Goal: Transaction & Acquisition: Book appointment/travel/reservation

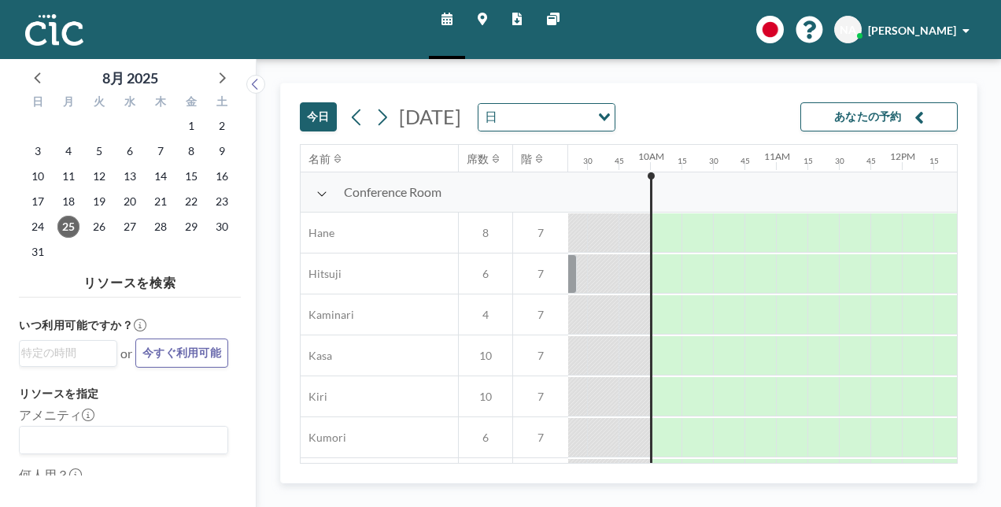
scroll to position [0, 1227]
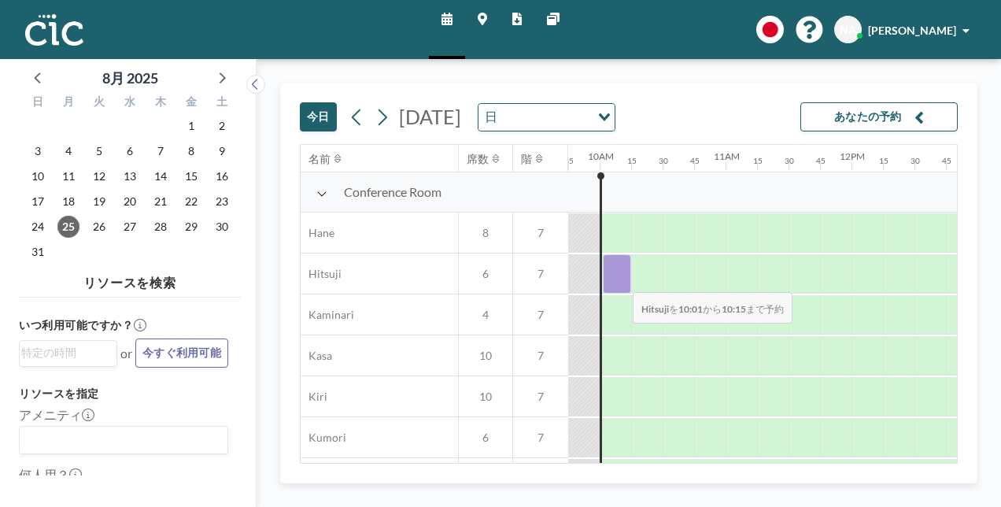
click at [620, 280] on div at bounding box center [617, 273] width 28 height 39
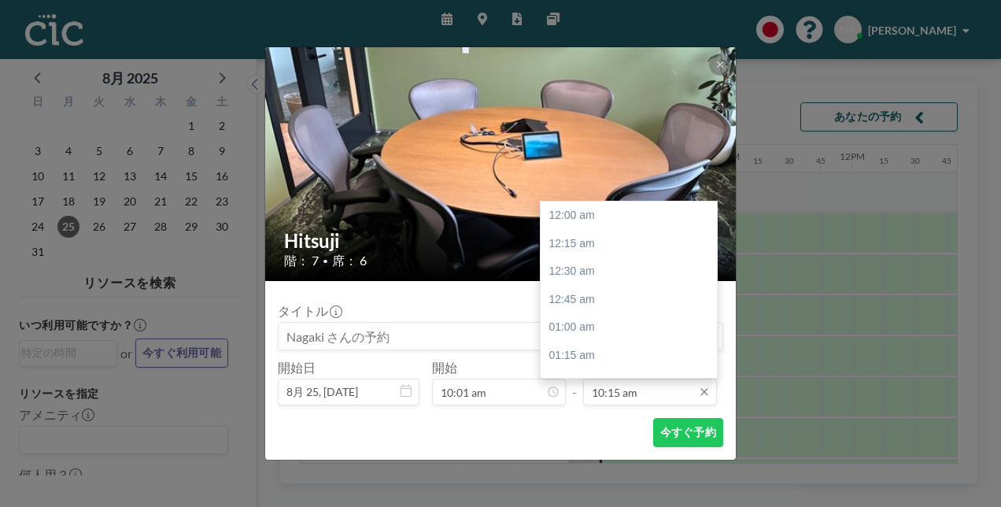
scroll to position [1148, 0]
click at [661, 399] on input "10:15 am" at bounding box center [650, 391] width 134 height 27
click at [566, 248] on div "10:30 am" at bounding box center [632, 244] width 184 height 28
type input "10:30 am"
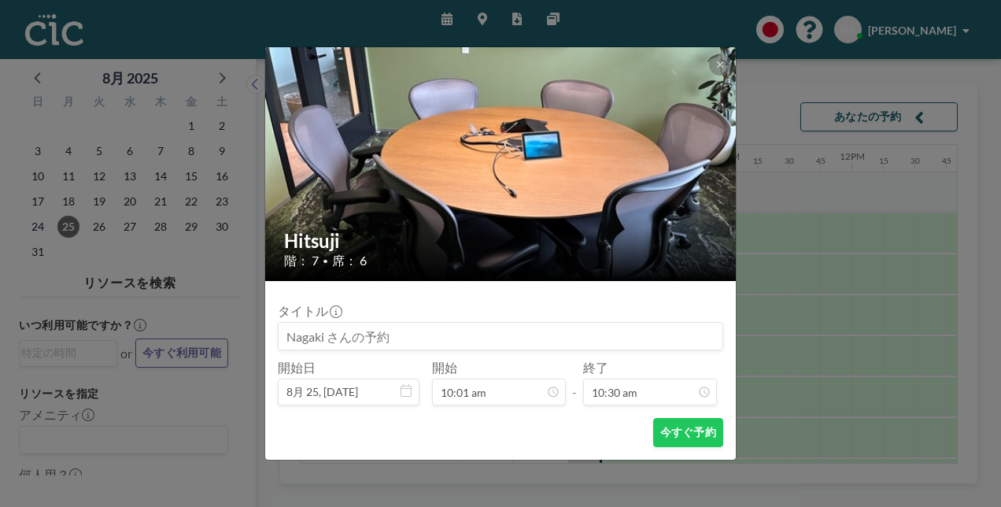
scroll to position [0, 0]
click at [673, 434] on button "今すぐ予約" at bounding box center [688, 432] width 70 height 29
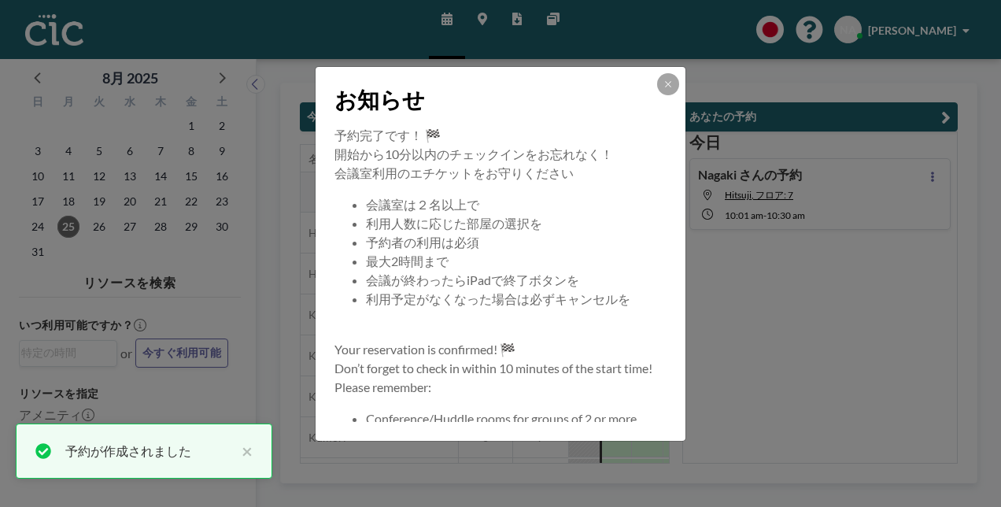
click at [817, 338] on div "お知らせ 予約完了です！ 🏁 開始から10分以内のチェックインをお忘れなく！ 会議室利用のエチケットをお守りください 会議室は２名以上で 利用人数に応じた部屋…" at bounding box center [500, 253] width 1001 height 507
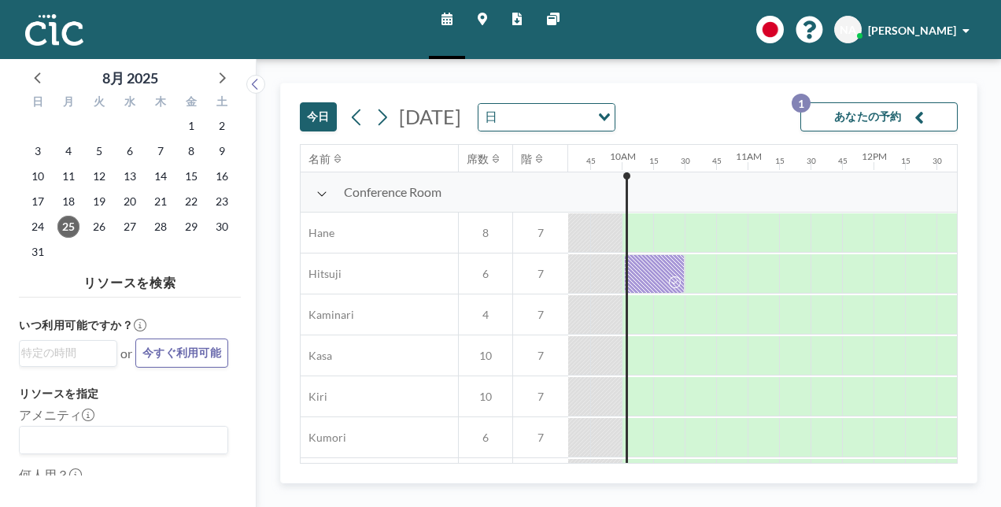
scroll to position [0, 1227]
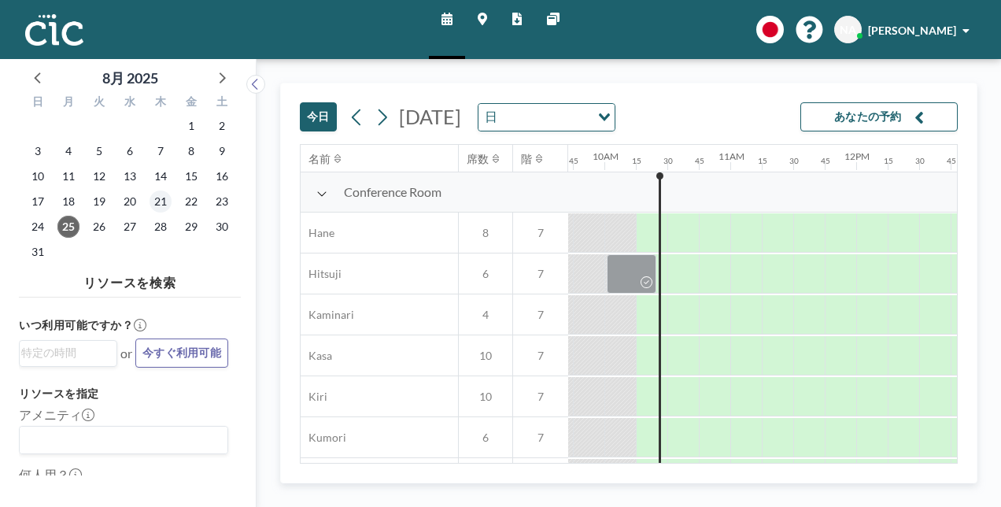
scroll to position [0, 1259]
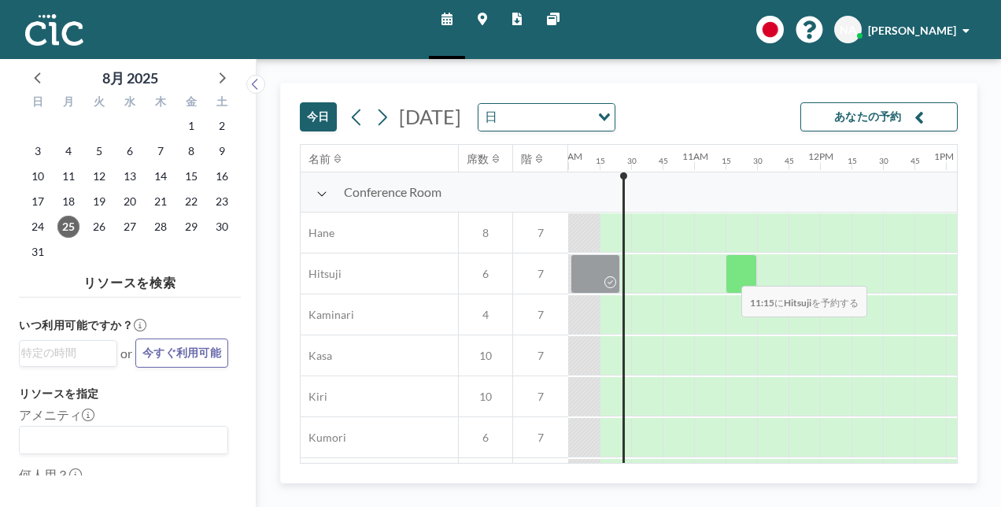
click at [728, 274] on div at bounding box center [740, 273] width 31 height 39
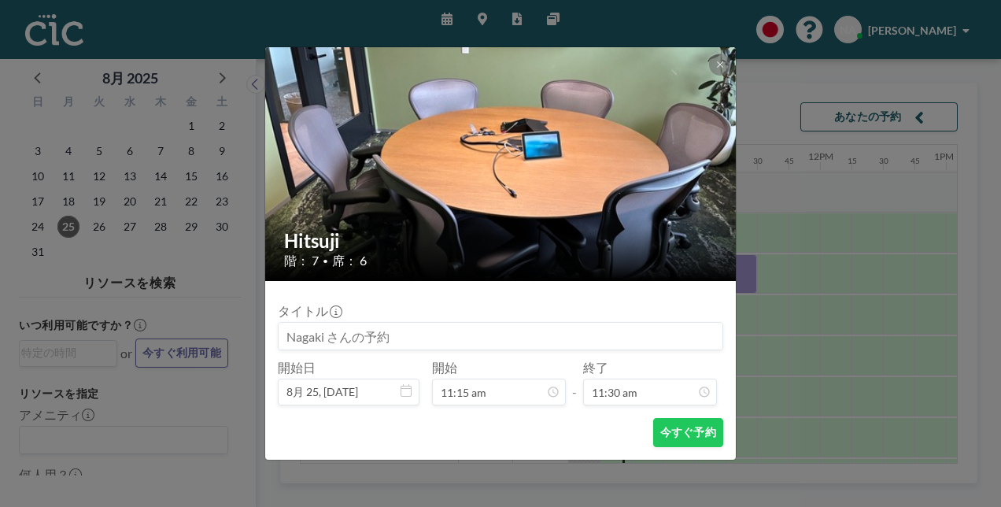
click at [532, 340] on input at bounding box center [500, 336] width 444 height 27
click at [718, 65] on icon at bounding box center [719, 64] width 9 height 9
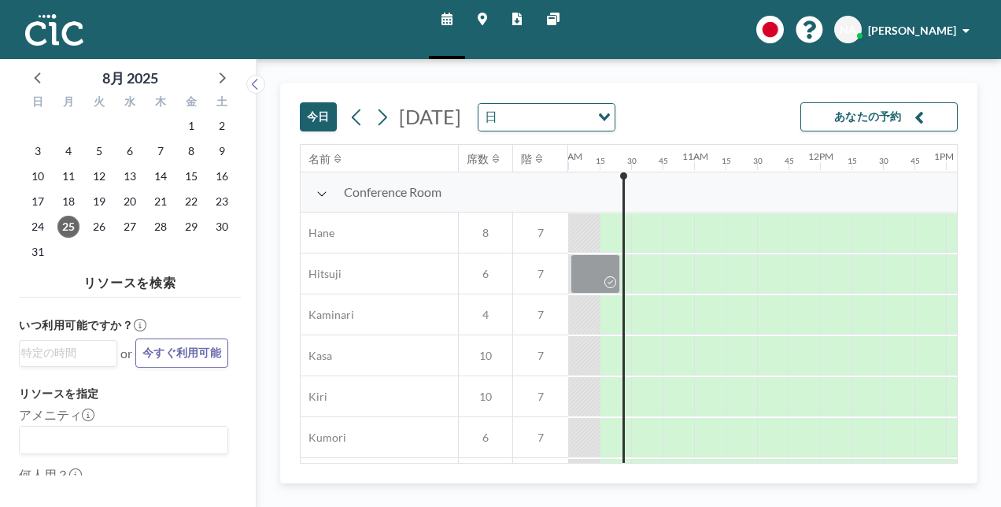
click at [401, 73] on div "[DATE] [DATE] 日 Loading... あなたの予約 名前 席数 階 12AM 15 30 45 1AM 15 30 45 2AM 15 30 …" at bounding box center [628, 283] width 744 height 448
click at [326, 72] on div "[DATE] [DATE] 日 Loading... あなたの予約 名前 席数 階 12AM 15 30 45 1AM 15 30 45 2AM 15 30 …" at bounding box center [628, 283] width 744 height 448
